Goal: Transaction & Acquisition: Purchase product/service

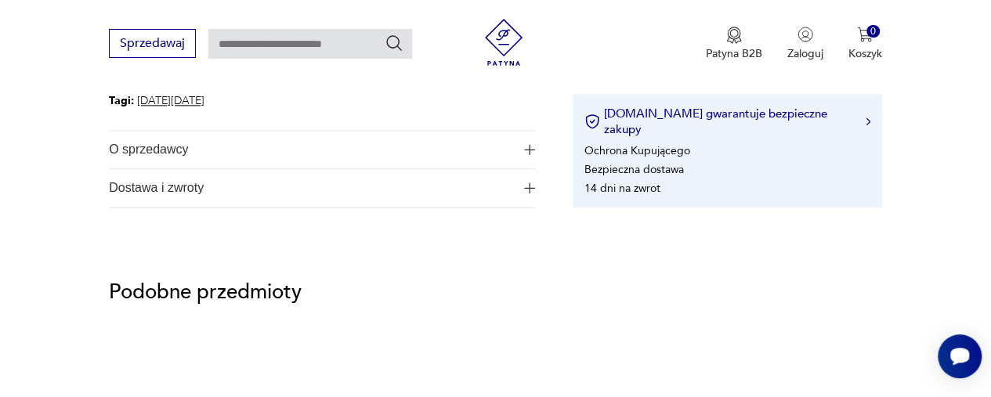
scroll to position [752, 0]
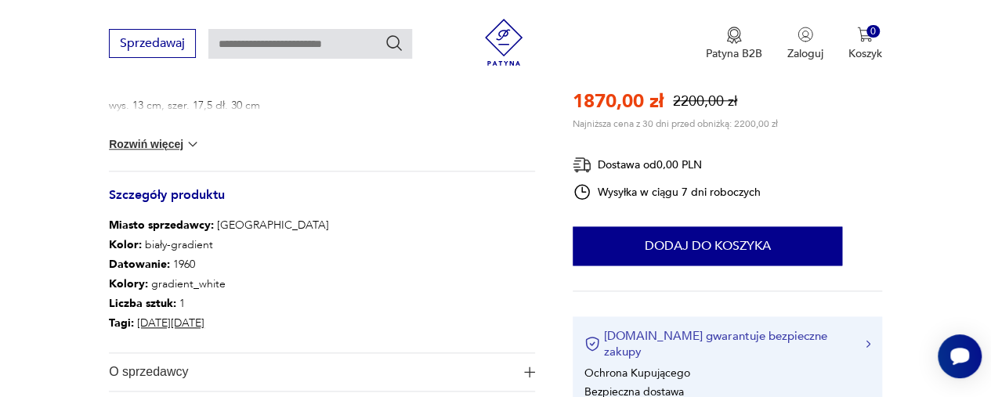
click at [757, 349] on button "[DOMAIN_NAME] gwarantuje bezpieczne zakupy" at bounding box center [727, 343] width 286 height 31
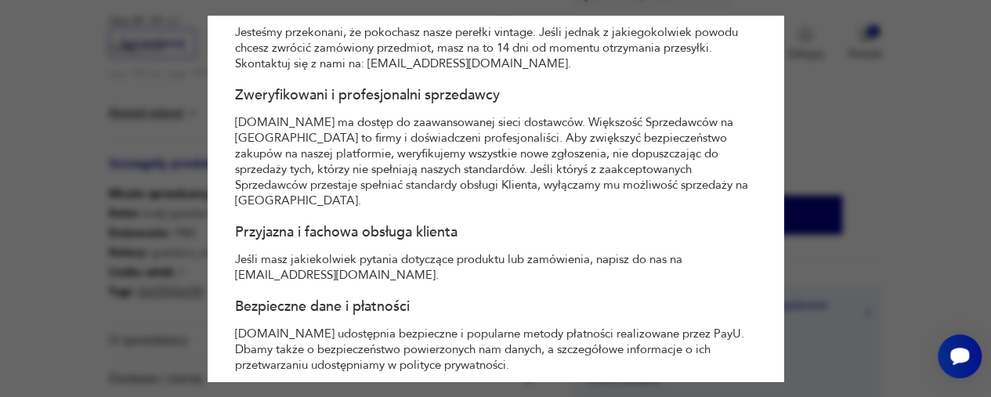
scroll to position [428, 0]
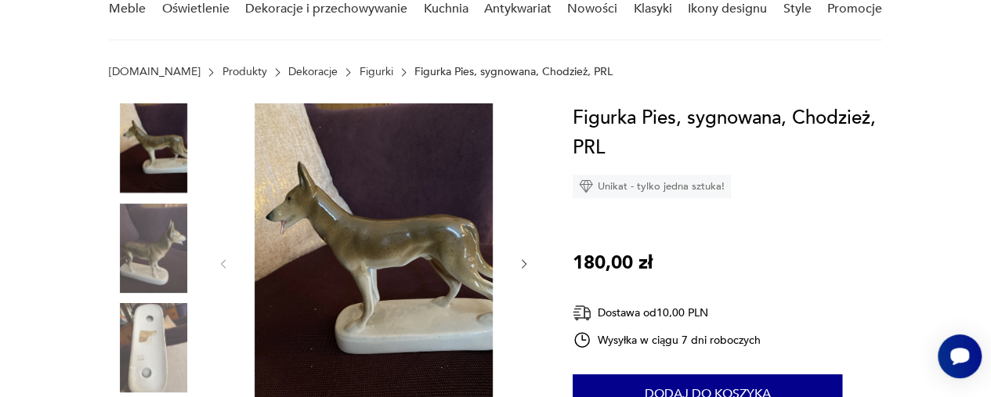
scroll to position [157, 0]
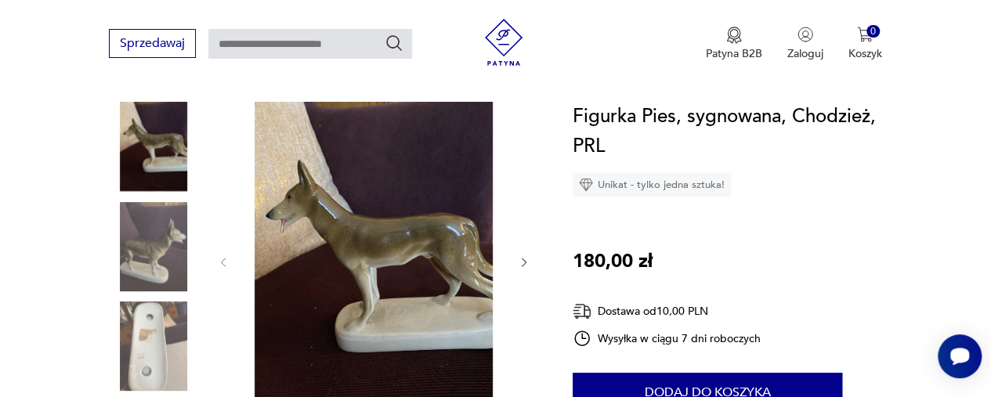
click at [520, 263] on icon "button" at bounding box center [524, 262] width 13 height 13
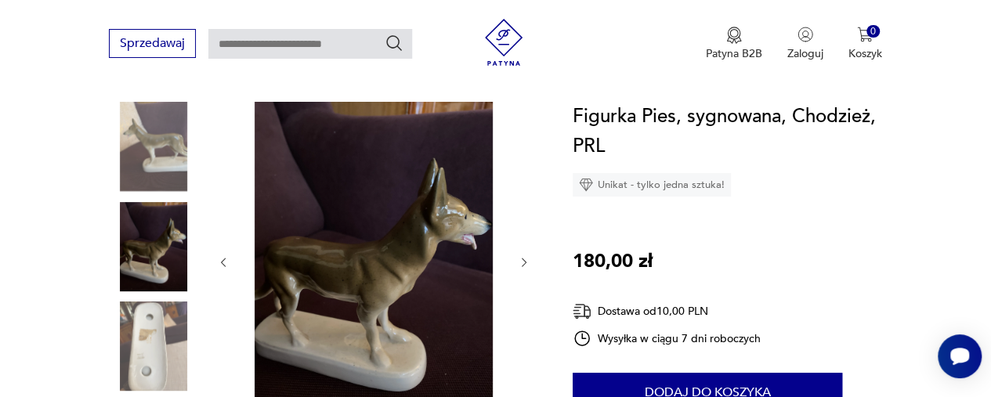
click at [520, 263] on icon "button" at bounding box center [524, 262] width 13 height 13
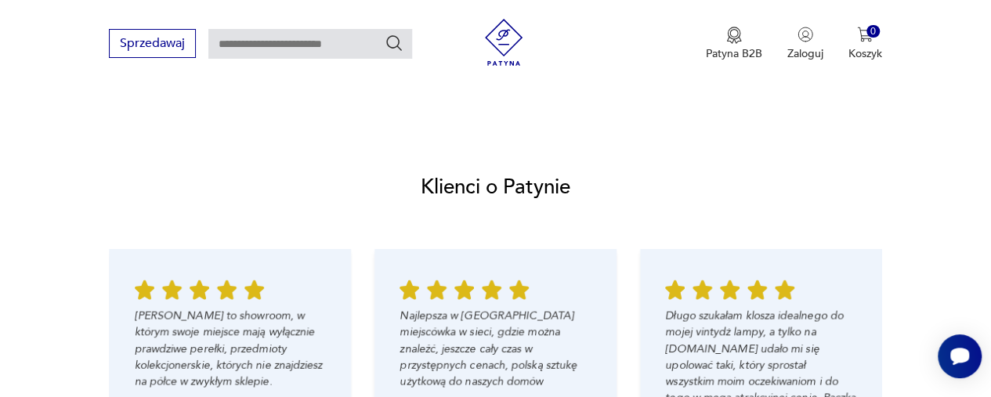
scroll to position [1504, 0]
